Goal: Find specific page/section: Find specific page/section

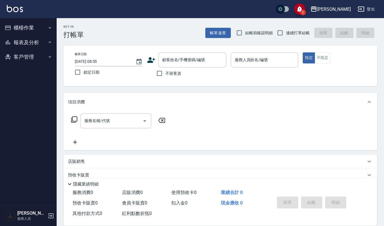
click at [27, 18] on ul "櫃檯作業 打帳單 帳單列表 掛單列表 營業儀表板 現金收支登錄 每日結帳 現場電腦打卡 報表及分析 報表目錄 店家區間累計表 店家日報表 互助日報表 互助排行…" at bounding box center [28, 42] width 52 height 48
click at [24, 29] on button "櫃檯作業" at bounding box center [28, 27] width 52 height 15
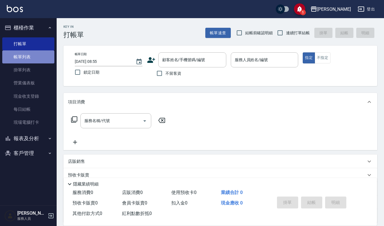
click at [30, 57] on link "帳單列表" at bounding box center [28, 56] width 52 height 13
